Goal: Feedback & Contribution: Submit feedback/report problem

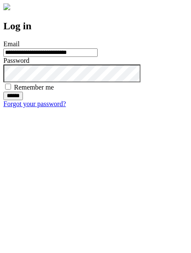
type input "**********"
click at [23, 100] on input "******" at bounding box center [13, 96] width 20 height 8
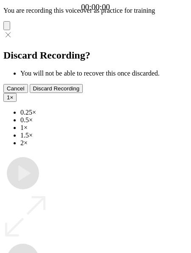
type input "**********"
